Goal: Check status: Check status

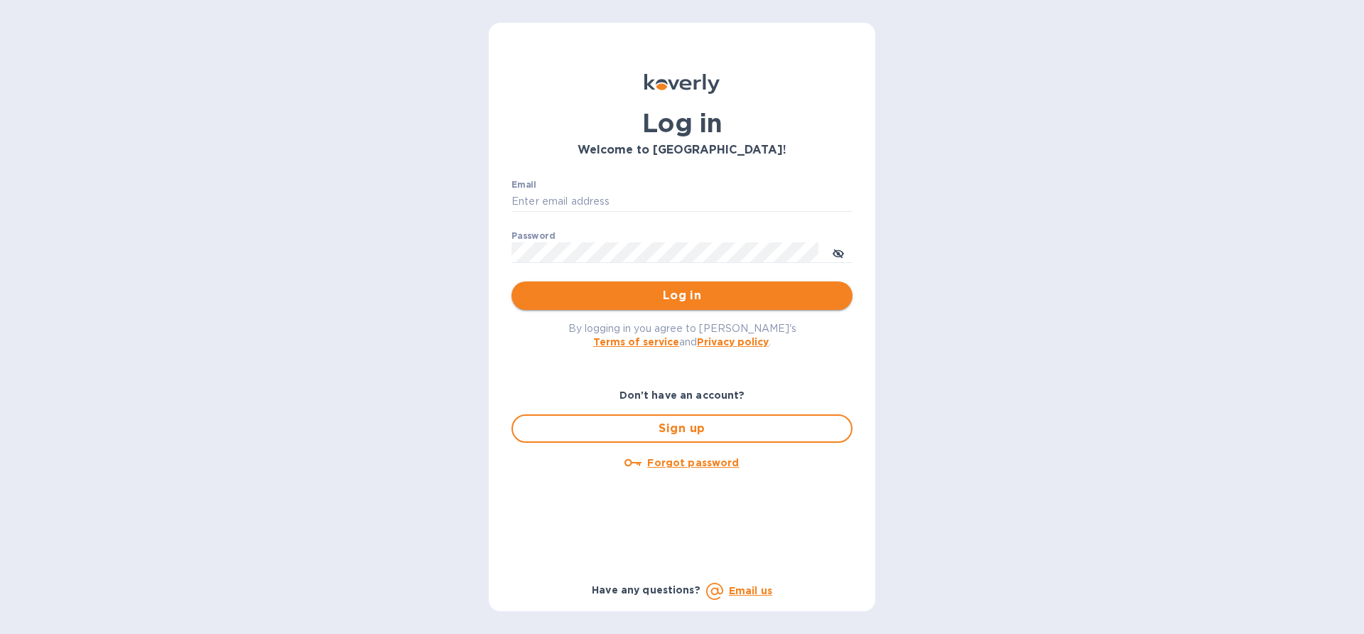
type input "[EMAIL_ADDRESS][DOMAIN_NAME]"
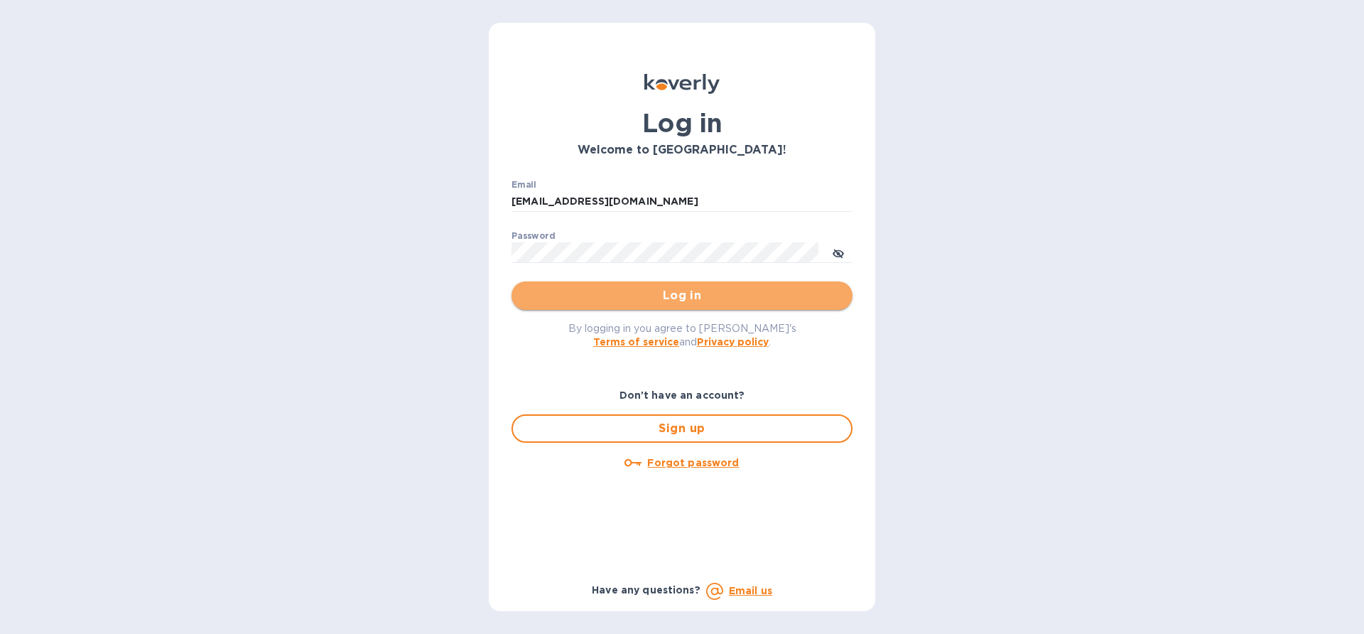
click at [651, 297] on span "Log in" at bounding box center [682, 295] width 318 height 17
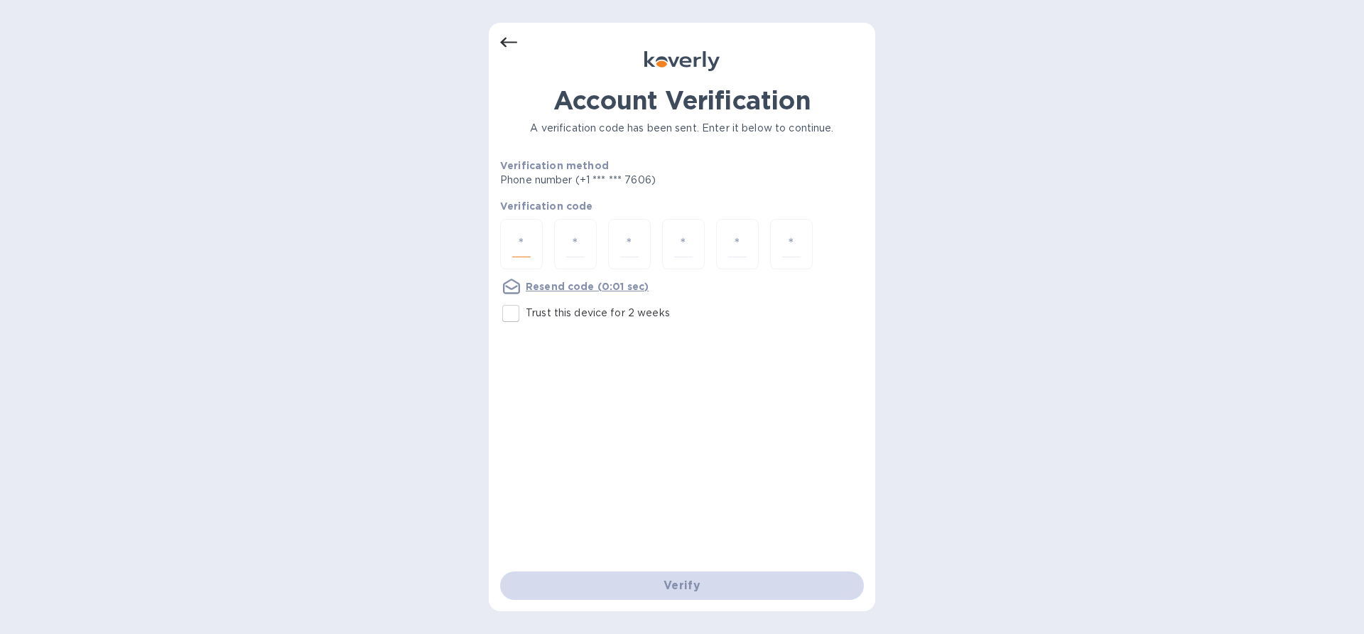
click at [525, 242] on input "number" at bounding box center [521, 244] width 18 height 26
type input "3"
type input "8"
type input "3"
type input "6"
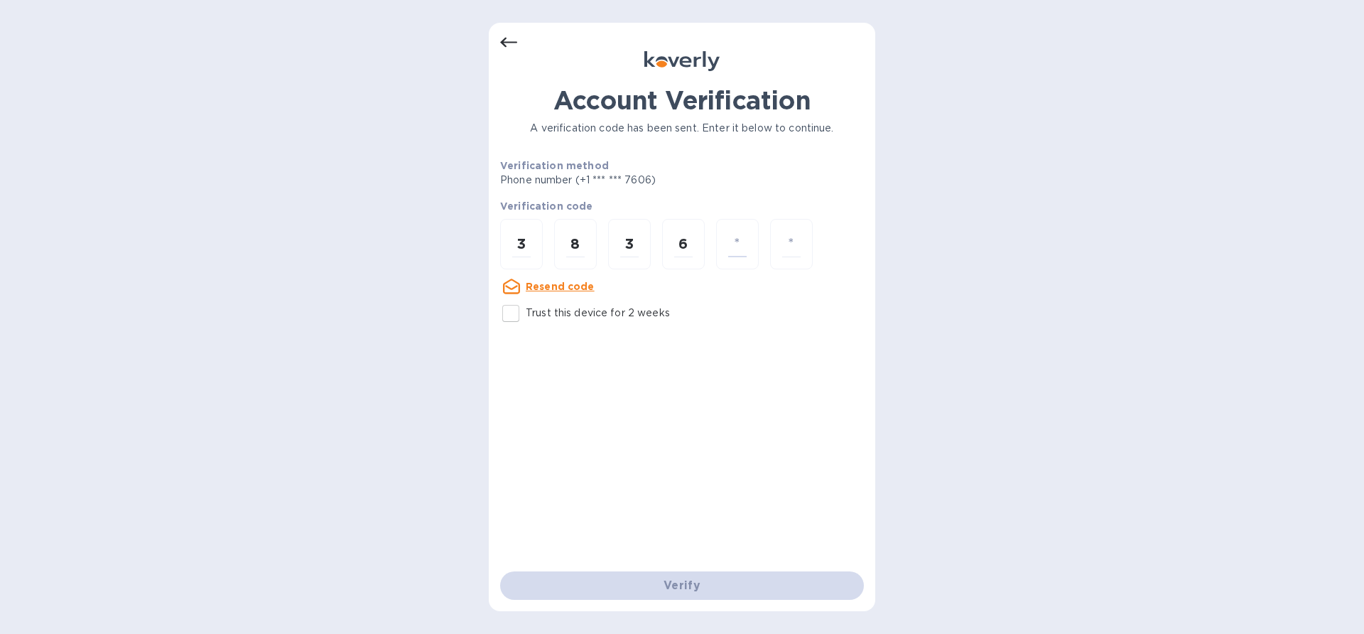
type input "7"
type input "2"
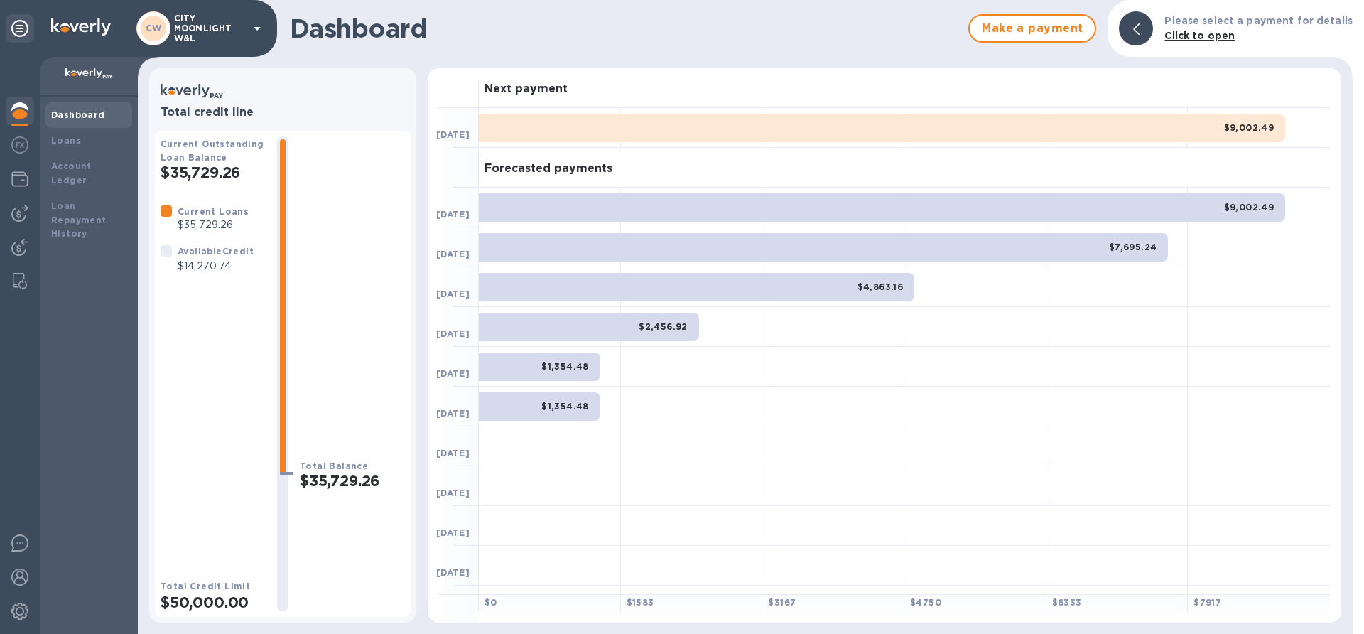
click at [21, 117] on img at bounding box center [19, 110] width 17 height 17
drag, startPoint x: 174, startPoint y: 264, endPoint x: 258, endPoint y: 264, distance: 83.8
click at [258, 264] on div "Current Loans $35,729.26 Available Credit $14,270.74" at bounding box center [213, 238] width 117 height 81
click at [191, 277] on div "Available Credit $14,270.74" at bounding box center [207, 258] width 104 height 41
